Goal: Transaction & Acquisition: Purchase product/service

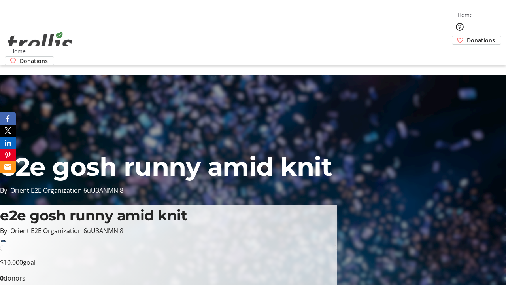
click at [467, 36] on span "Donations" at bounding box center [481, 40] width 28 height 8
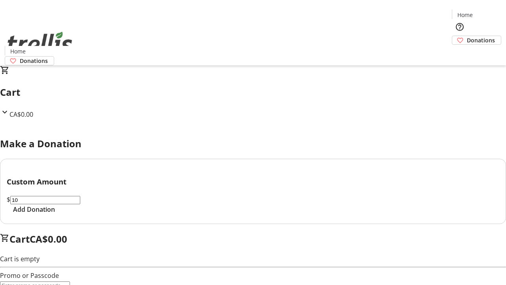
click at [55, 214] on span "Add Donation" at bounding box center [34, 208] width 42 height 9
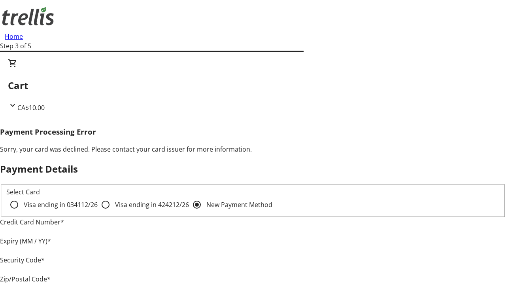
click at [98, 211] on input "Visa ending in 4242 12/26" at bounding box center [106, 204] width 16 height 16
radio input "true"
